Goal: Information Seeking & Learning: Compare options

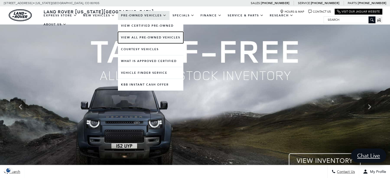
click at [148, 37] on link "View All Pre-Owned Vehicles" at bounding box center [150, 38] width 65 height 12
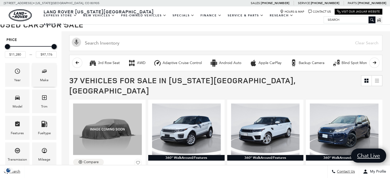
click at [45, 71] on icon "Make" at bounding box center [43, 72] width 3 height 3
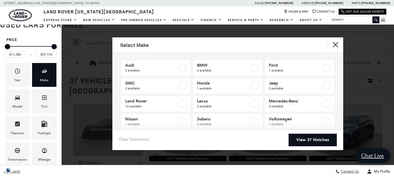
scroll to position [10, 0]
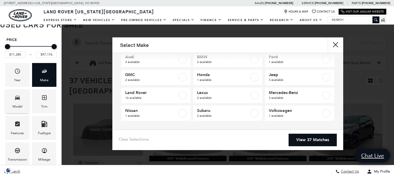
click at [18, 99] on icon "Model" at bounding box center [17, 98] width 6 height 6
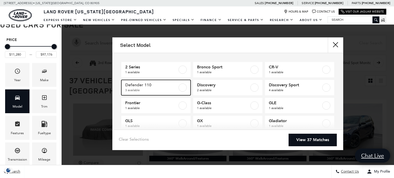
click at [182, 86] on label at bounding box center [183, 88] width 8 height 8
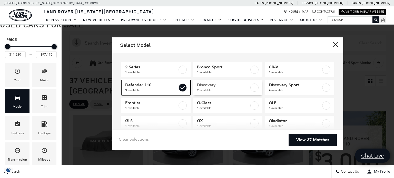
type input "$41,684"
type input "$66,689"
checkbox input "true"
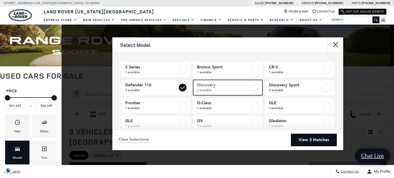
click at [253, 89] on label at bounding box center [254, 88] width 8 height 8
checkbox input "true"
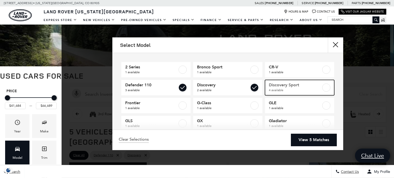
click at [322, 87] on label at bounding box center [326, 88] width 8 height 8
type input "$31,548"
checkbox input "true"
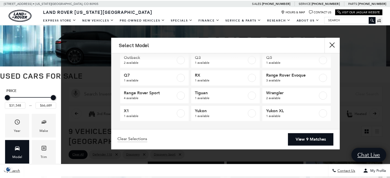
scroll to position [82, 0]
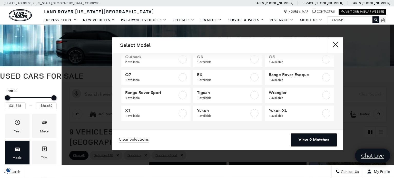
click at [314, 140] on link "View 9 Matches" at bounding box center [314, 140] width 46 height 13
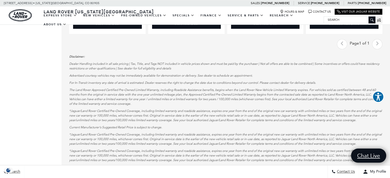
scroll to position [719, 0]
